Goal: Task Accomplishment & Management: Manage account settings

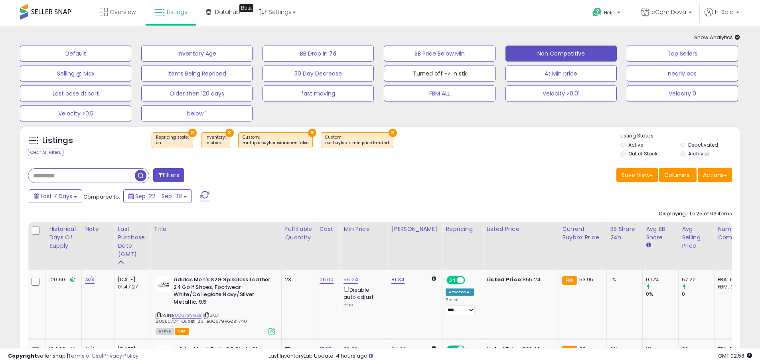
drag, startPoint x: 445, startPoint y: 77, endPoint x: 458, endPoint y: 142, distance: 66.4
click at [445, 77] on button "Turned off -> in stk" at bounding box center [439, 73] width 111 height 16
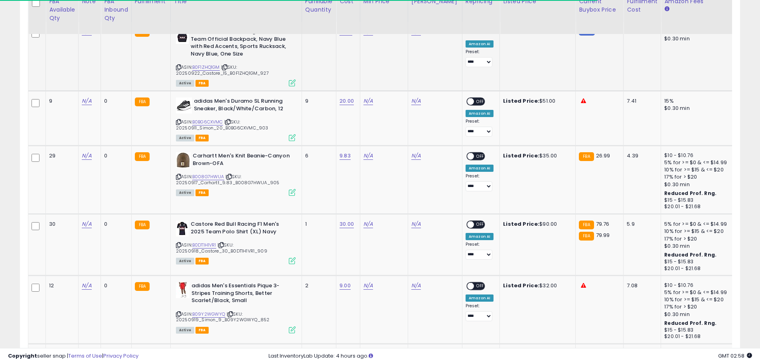
scroll to position [120, 0]
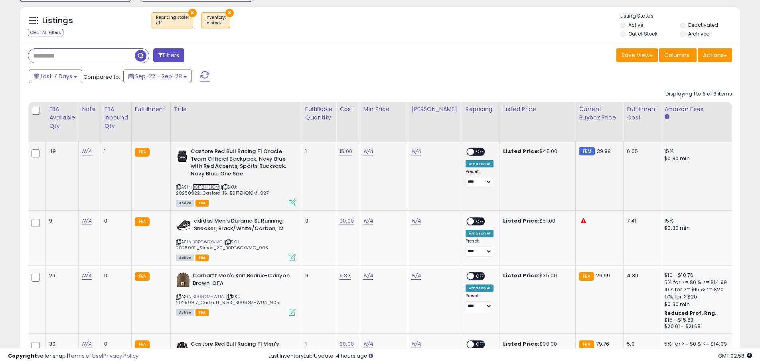
click at [202, 187] on link "B0F1ZHQ1GM" at bounding box center [206, 187] width 28 height 7
click at [368, 152] on link "N/A" at bounding box center [369, 151] width 10 height 8
type input "*****"
click at [394, 124] on icon "submit" at bounding box center [391, 122] width 5 height 5
click at [474, 153] on span "OFF" at bounding box center [480, 151] width 13 height 7
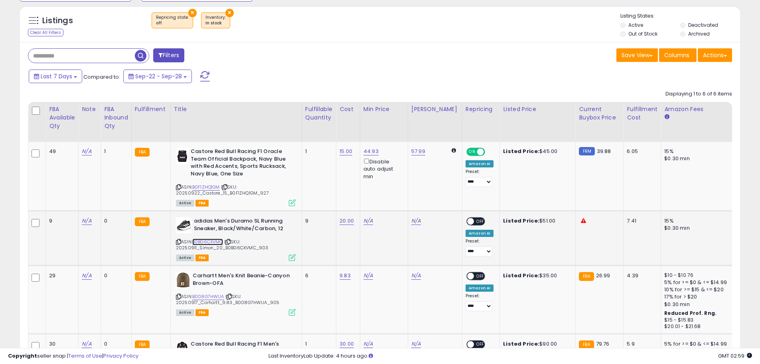
click at [220, 239] on link "B0BG6CXVMC" at bounding box center [207, 241] width 31 height 7
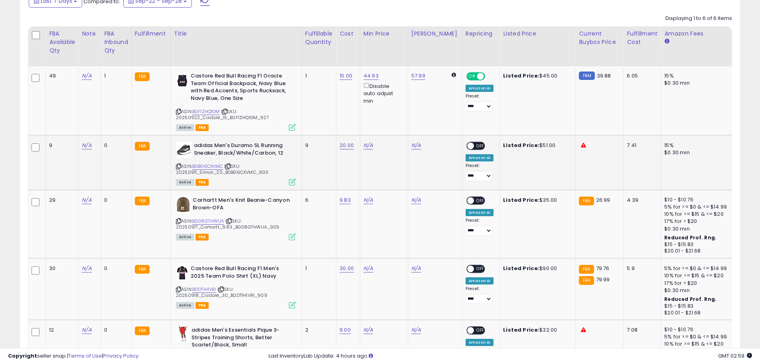
scroll to position [200, 0]
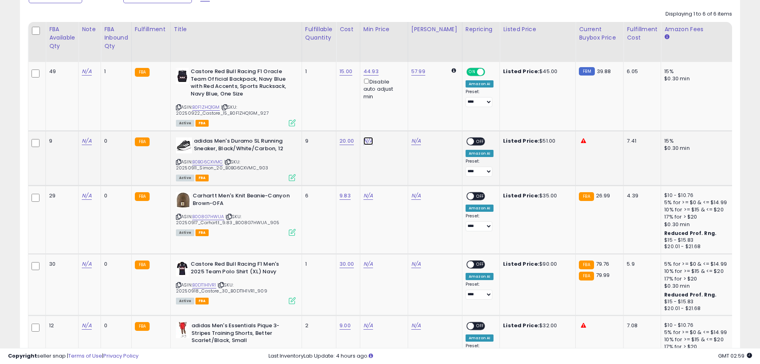
click at [372, 142] on link "N/A" at bounding box center [369, 141] width 10 height 8
type input "*****"
click at [399, 105] on div "***** This will override store markup" at bounding box center [363, 117] width 115 height 29
click at [394, 111] on icon "submit" at bounding box center [391, 112] width 5 height 5
click at [467, 142] on span at bounding box center [470, 141] width 7 height 7
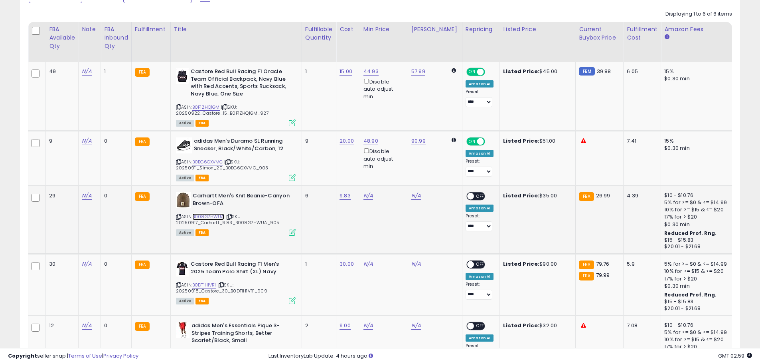
click at [219, 214] on link "B008G7HWUA" at bounding box center [208, 216] width 32 height 7
click at [182, 218] on div "ASIN: B008G7HWUA | SKU: 20250917_Carhartt_9.83_B008G7HWUA_905 Active FBA" at bounding box center [236, 213] width 120 height 43
click at [181, 216] on icon at bounding box center [178, 216] width 5 height 4
drag, startPoint x: 365, startPoint y: 194, endPoint x: 370, endPoint y: 199, distance: 6.5
click at [365, 194] on link "N/A" at bounding box center [369, 196] width 10 height 8
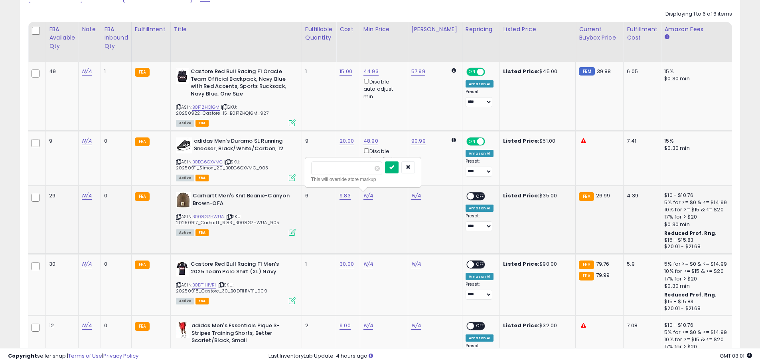
type input "*****"
click at [394, 165] on icon "submit" at bounding box center [391, 166] width 5 height 5
click at [474, 195] on span "OFF" at bounding box center [480, 196] width 13 height 7
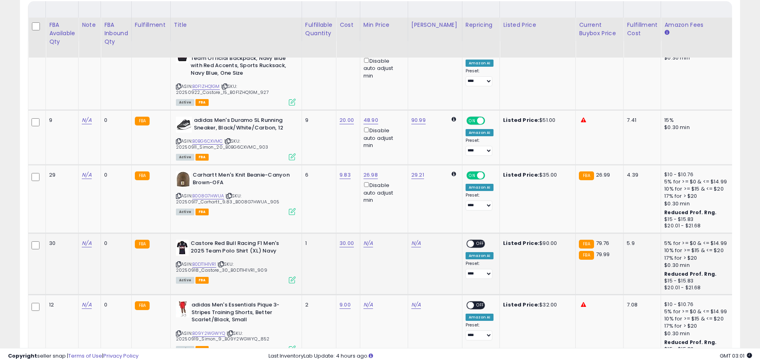
scroll to position [239, 0]
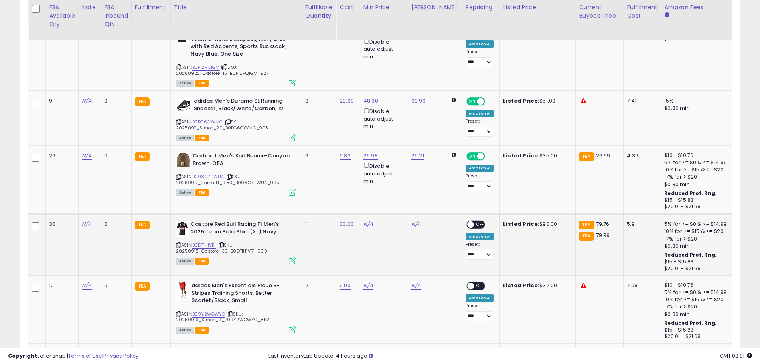
click at [213, 241] on div "ASIN: B0DT1H1VR1 | SKU: 20250918_Castore_30_B0DT1H1VR1_909 Active FBA" at bounding box center [236, 241] width 120 height 43
click at [213, 243] on link "B0DT1H1VR1" at bounding box center [204, 244] width 24 height 7
click at [370, 227] on link "N/A" at bounding box center [369, 224] width 10 height 8
type input "*****"
click at [399, 201] on button "submit" at bounding box center [392, 196] width 14 height 12
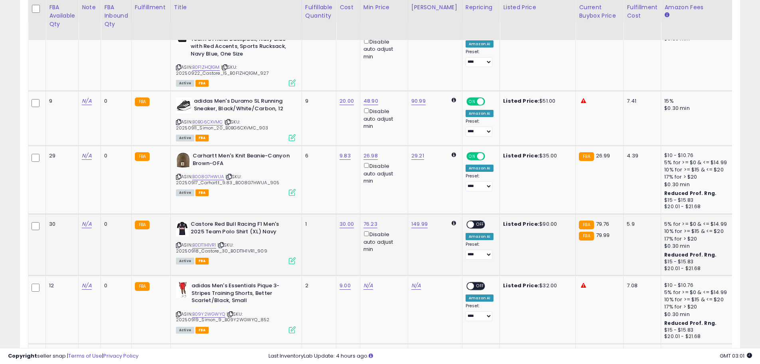
click at [474, 226] on span "OFF" at bounding box center [480, 224] width 13 height 7
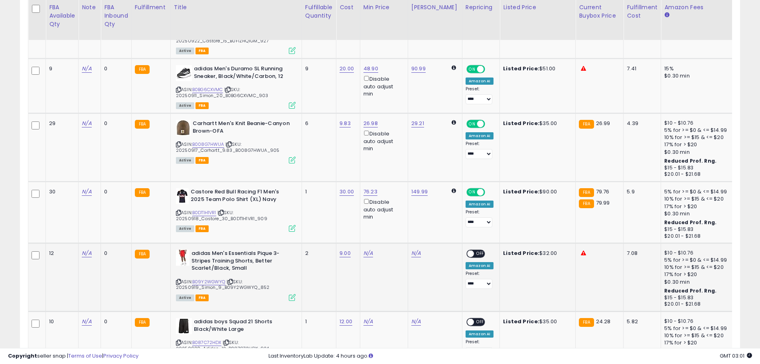
scroll to position [319, 0]
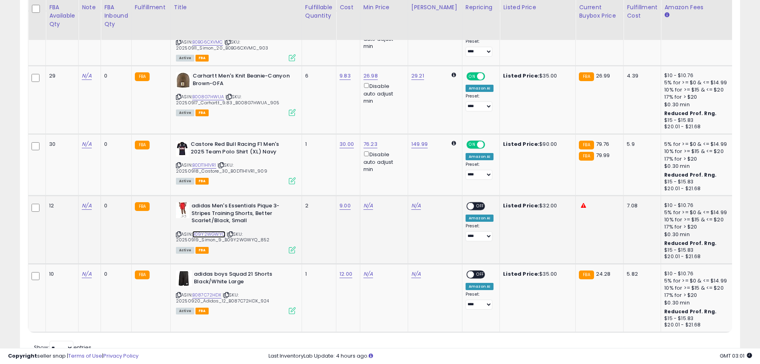
click at [212, 233] on link "B09Y2WGWYQ" at bounding box center [208, 234] width 33 height 7
click at [370, 208] on link "N/A" at bounding box center [369, 206] width 10 height 8
type input "*****"
click at [402, 168] on div "***** This will override store markup" at bounding box center [363, 182] width 115 height 29
click at [394, 175] on icon "submit" at bounding box center [391, 176] width 5 height 5
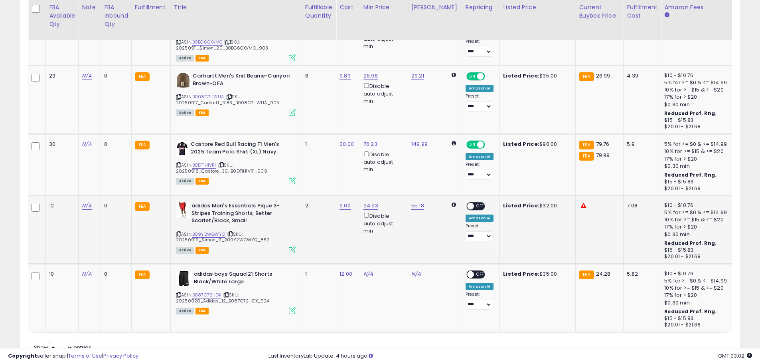
click at [477, 205] on span "OFF" at bounding box center [480, 206] width 13 height 7
click at [218, 295] on link "B087C72HDX" at bounding box center [206, 294] width 29 height 7
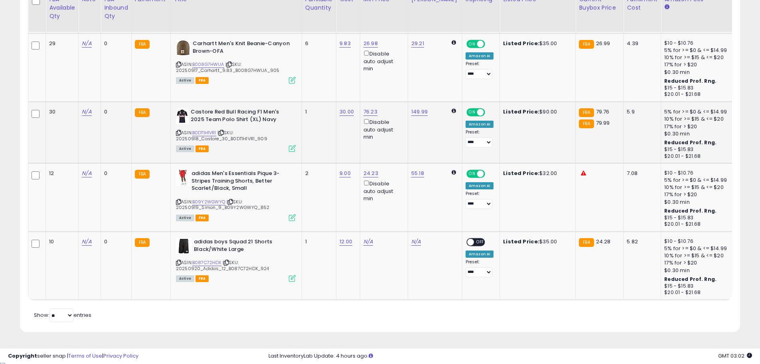
scroll to position [356, 0]
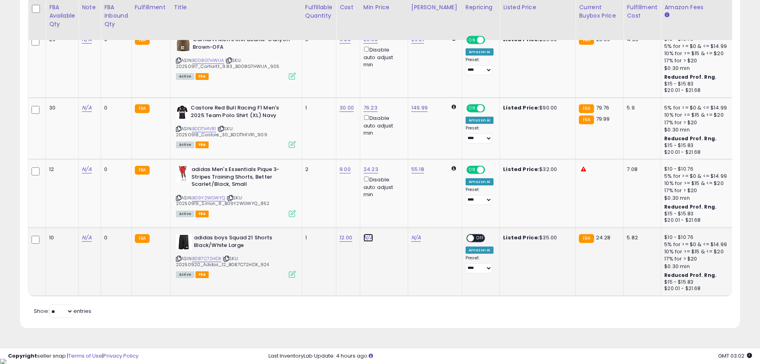
click at [370, 237] on link "N/A" at bounding box center [369, 237] width 10 height 8
type input "*****"
click at [394, 206] on icon "submit" at bounding box center [391, 208] width 5 height 5
click at [474, 235] on span "OFF" at bounding box center [480, 238] width 13 height 7
